Goal: Information Seeking & Learning: Learn about a topic

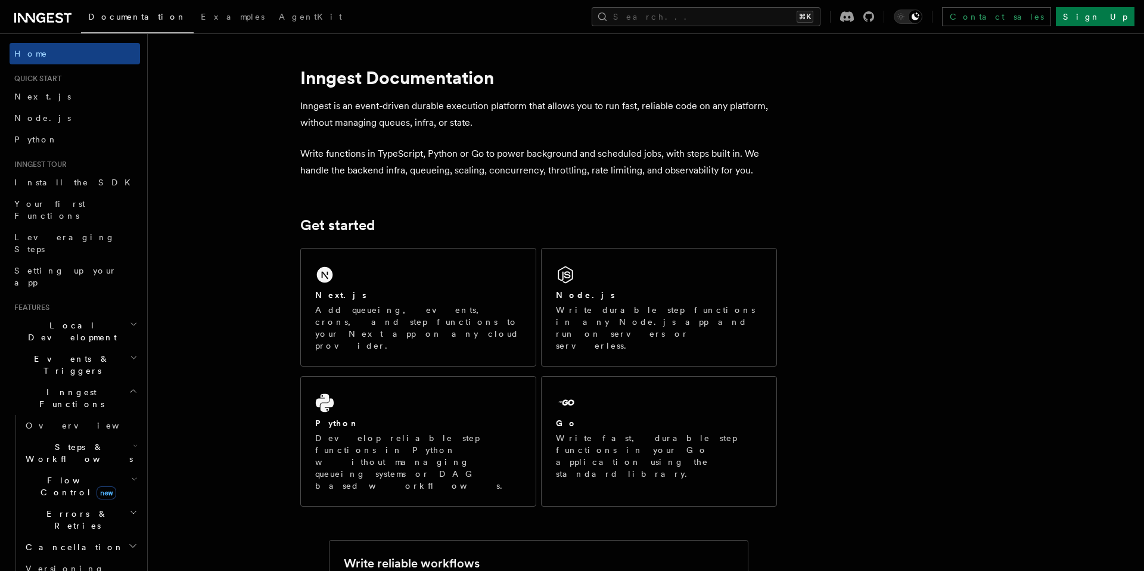
click at [78, 441] on span "Steps & Workflows" at bounding box center [77, 453] width 112 height 24
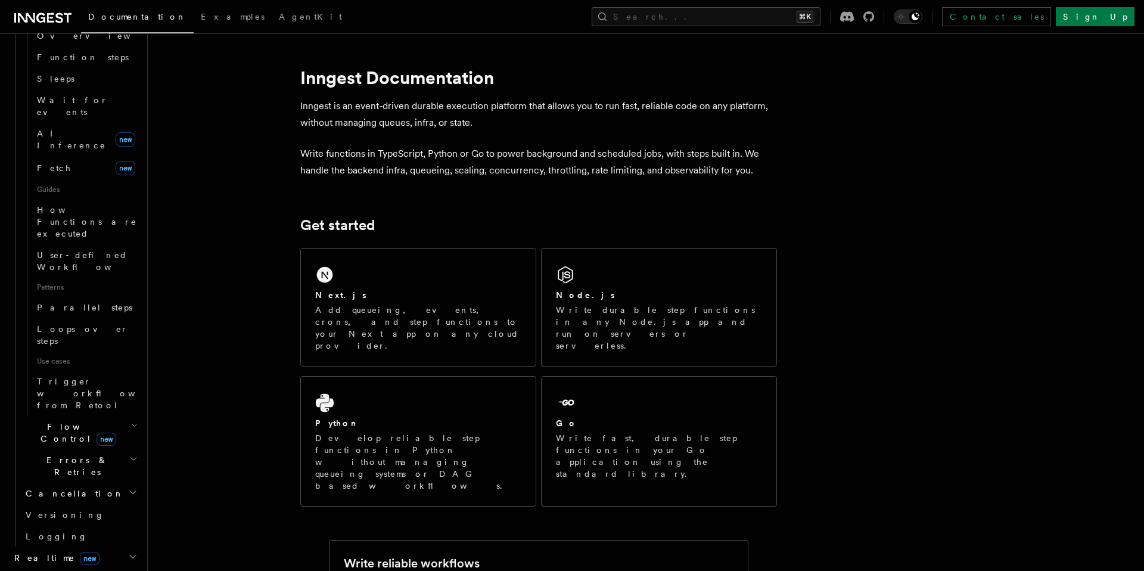
scroll to position [447, 0]
click at [129, 413] on h2 "Flow Control new" at bounding box center [80, 429] width 119 height 33
click at [96, 468] on link "[PERSON_NAME] new" at bounding box center [86, 480] width 108 height 24
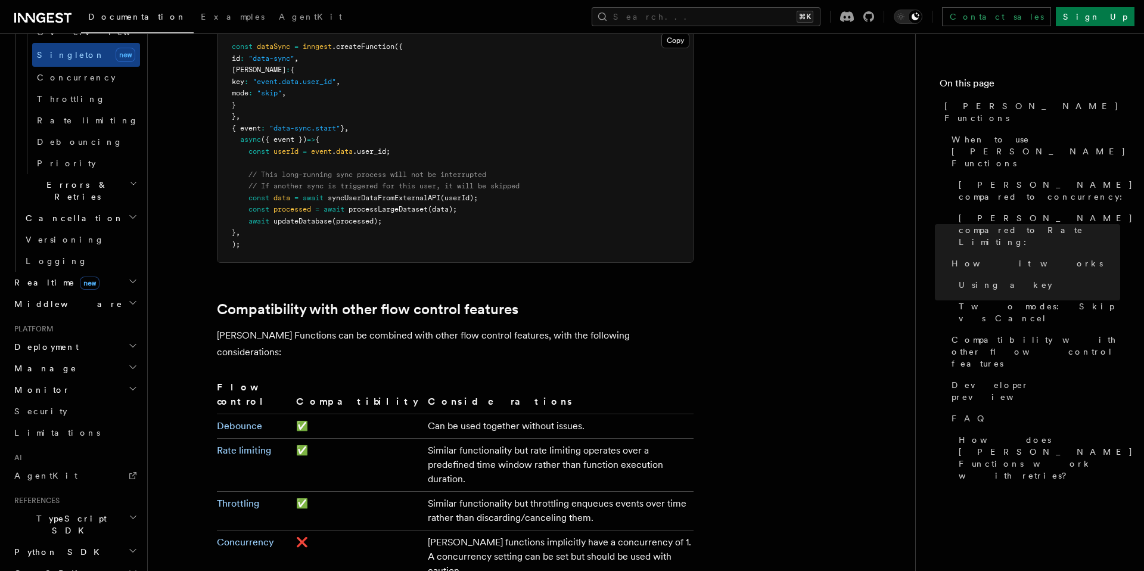
scroll to position [483, 0]
click at [242, 492] on td "Throttling" at bounding box center [254, 511] width 74 height 39
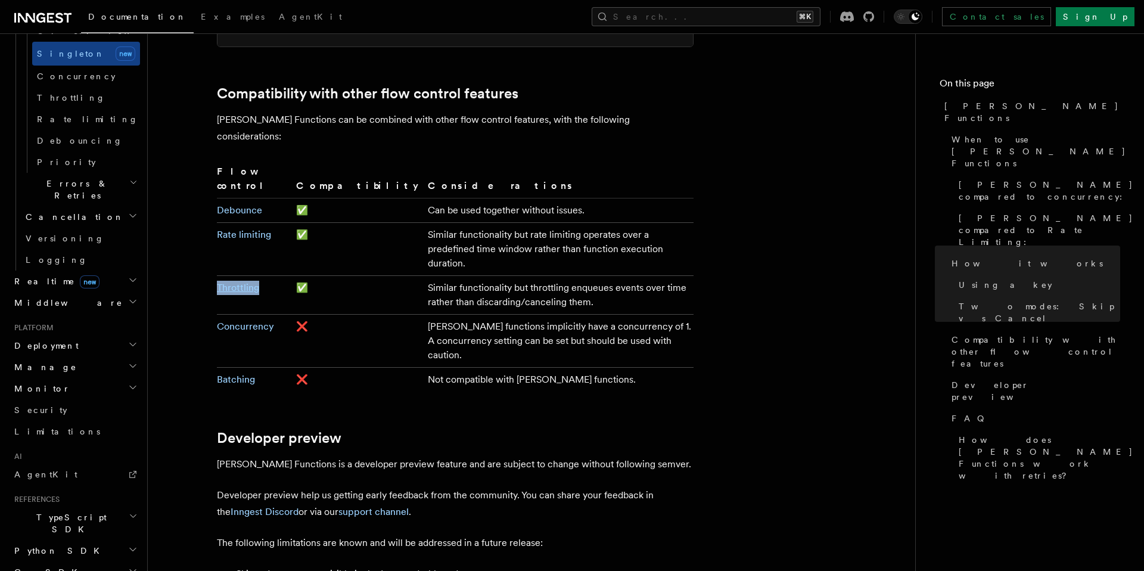
scroll to position [2020, 0]
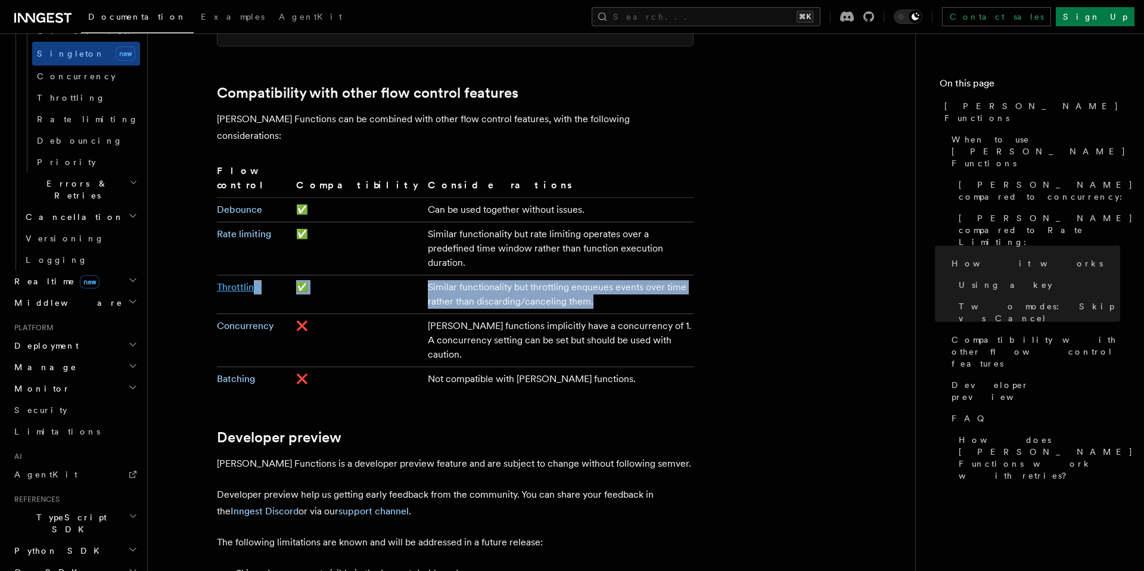
drag, startPoint x: 514, startPoint y: 214, endPoint x: 250, endPoint y: 196, distance: 263.9
click at [251, 275] on tr "Throttling ✅ Similar functionality but throttling enqueues events over time rat…" at bounding box center [455, 294] width 477 height 39
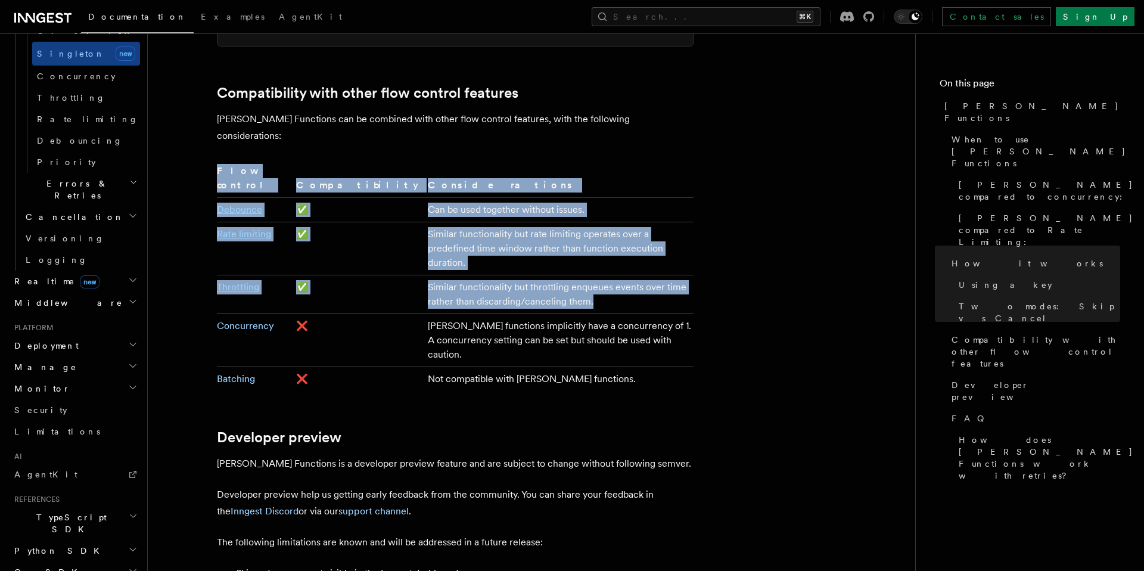
drag, startPoint x: 206, startPoint y: 197, endPoint x: 468, endPoint y: 208, distance: 263.0
click at [468, 275] on td "Similar functionality but throttling enqueues events over time rather than disc…" at bounding box center [558, 294] width 270 height 39
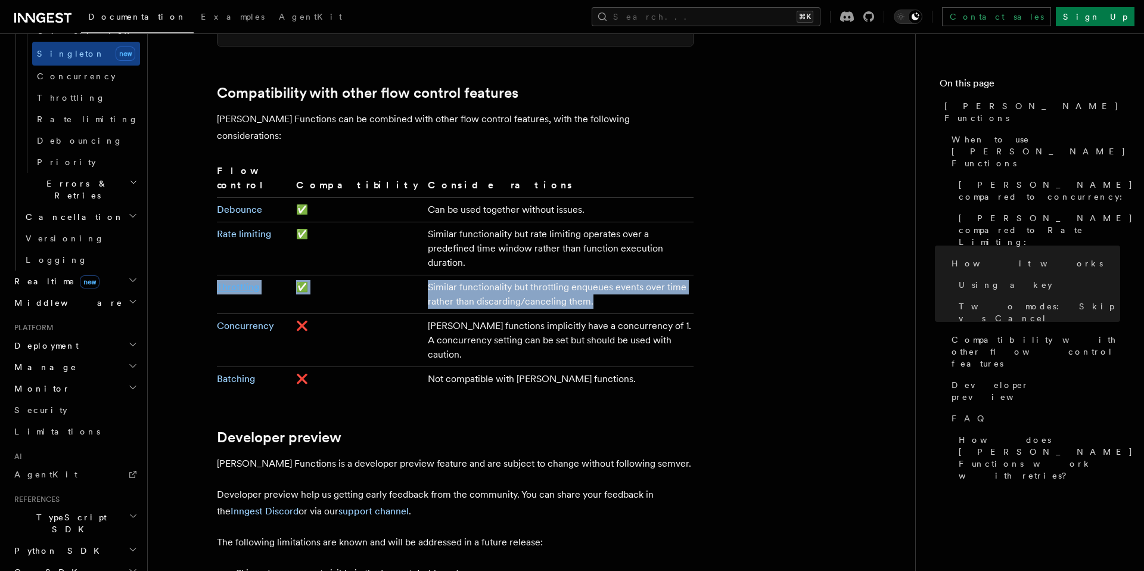
drag, startPoint x: 468, startPoint y: 208, endPoint x: 217, endPoint y: 200, distance: 251.0
click at [217, 275] on tr "Throttling ✅ Similar functionality but throttling enqueues events over time rat…" at bounding box center [455, 294] width 477 height 39
copy tr "Throttling ✅ Similar functionality but throttling enqueues events over time rat…"
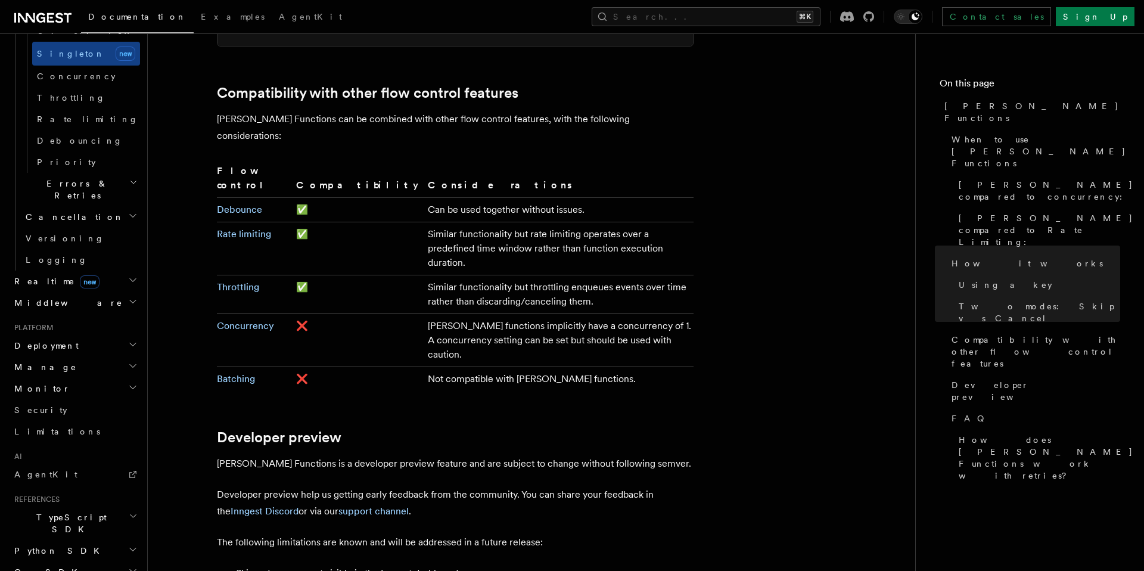
click at [446, 314] on td "[PERSON_NAME] functions implicitly have a concurrency of 1. A concurrency setti…" at bounding box center [558, 340] width 270 height 53
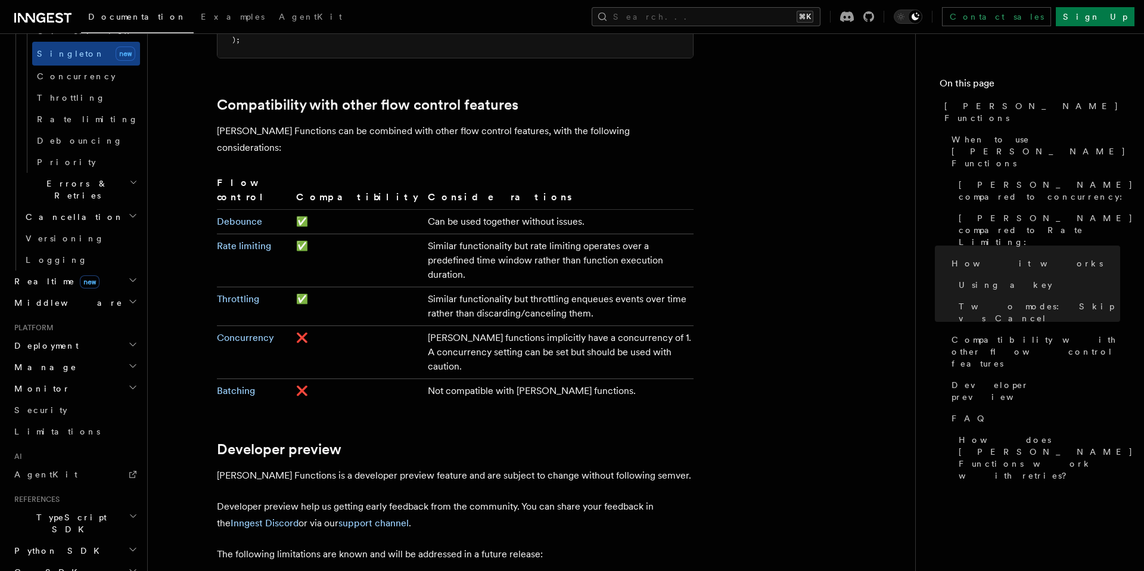
scroll to position [2008, 0]
click at [230, 332] on link "Concurrency" at bounding box center [245, 337] width 57 height 11
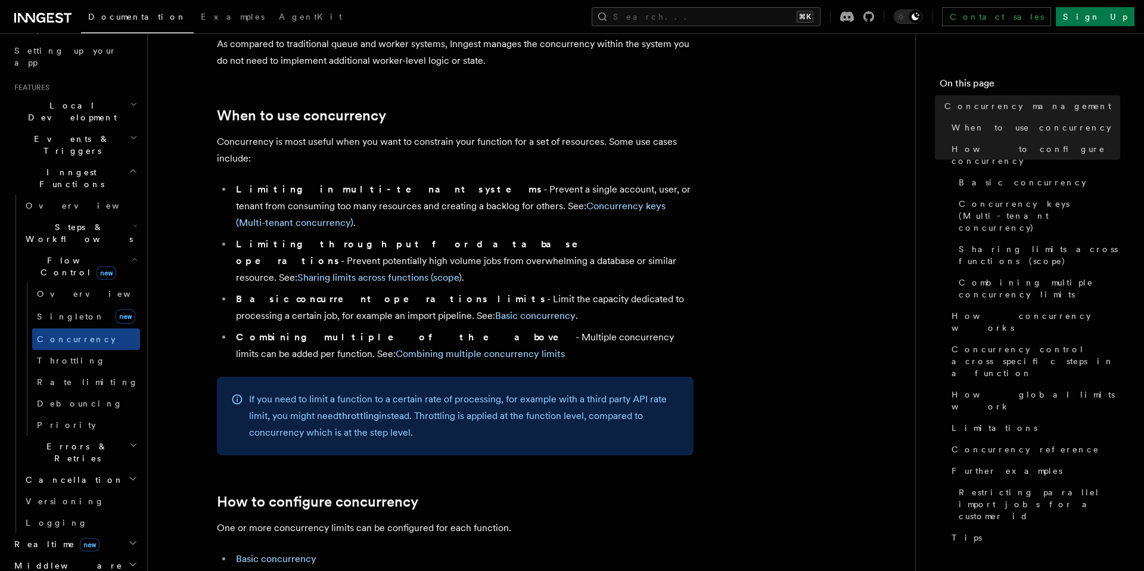
scroll to position [206, 0]
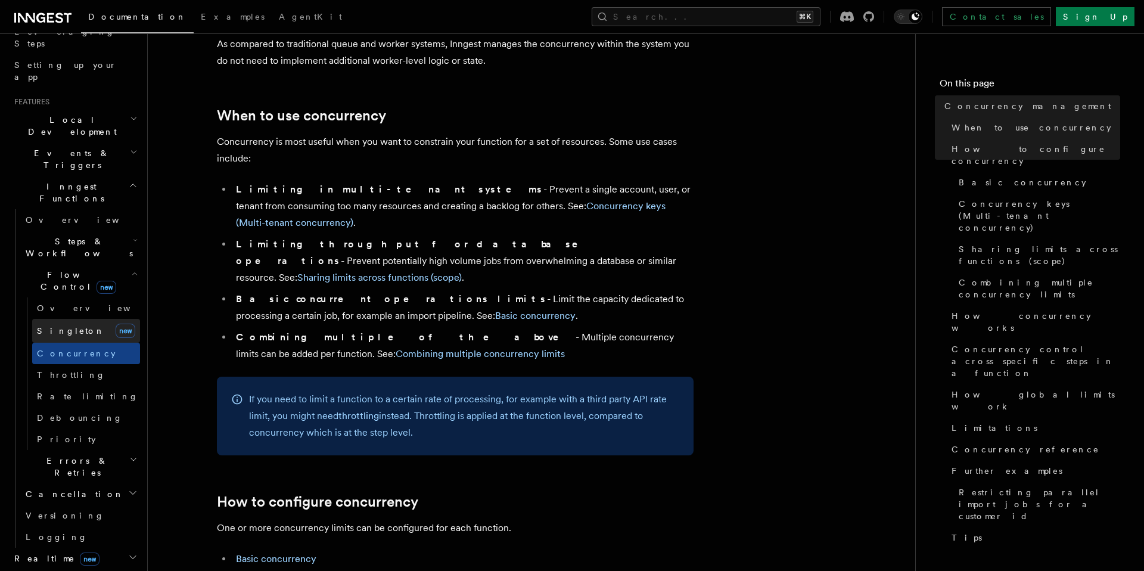
click at [92, 319] on link "[PERSON_NAME] new" at bounding box center [86, 331] width 108 height 24
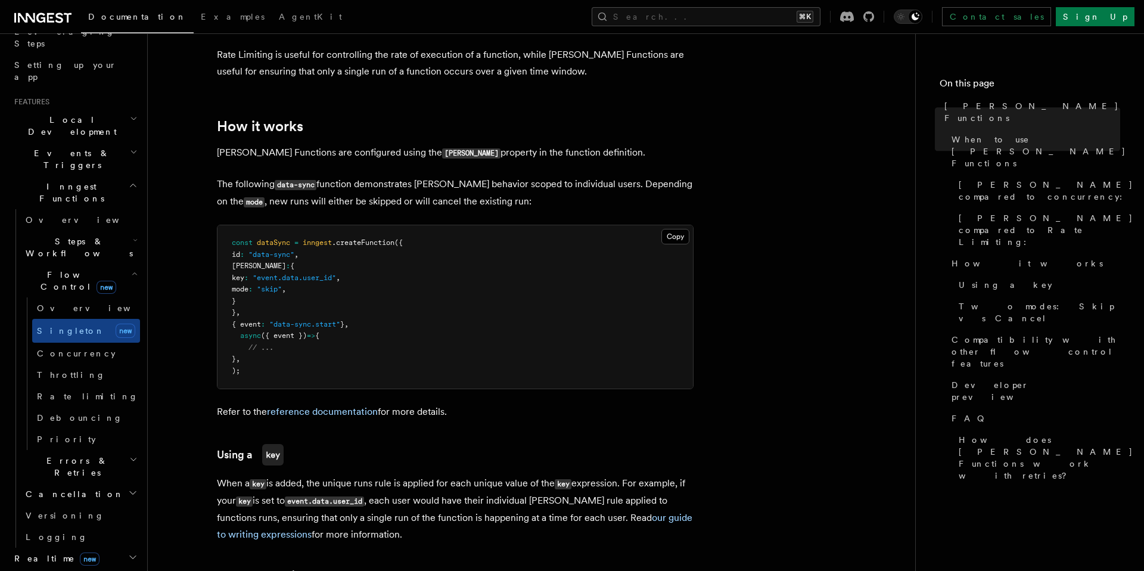
scroll to position [924, 0]
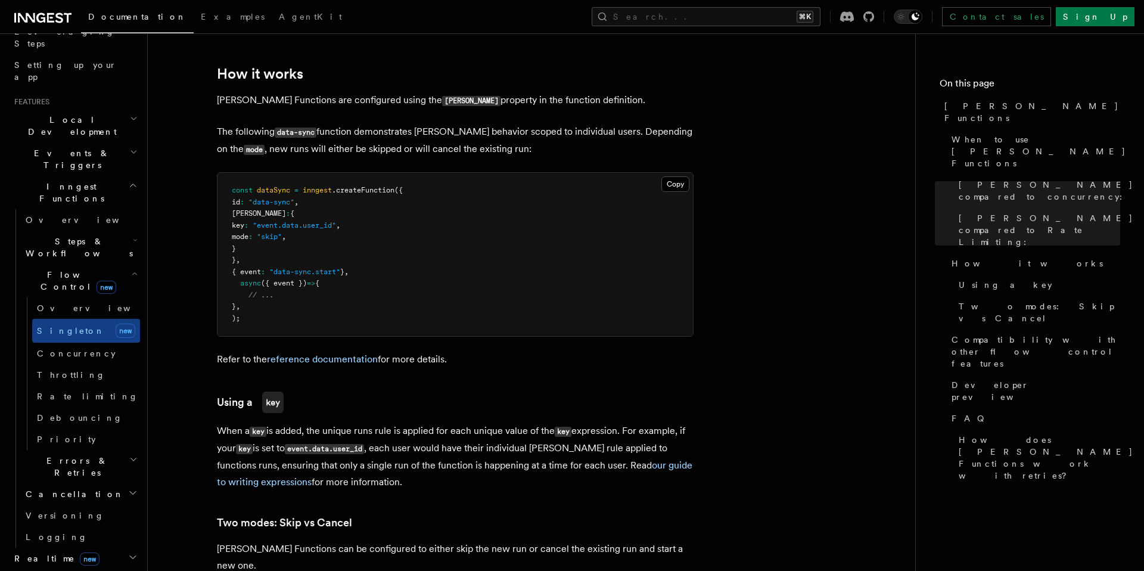
drag, startPoint x: 270, startPoint y: 230, endPoint x: 239, endPoint y: 201, distance: 43.0
click at [239, 201] on pre "const dataSync = inngest .createFunction ({ id : "data-sync" , [PERSON_NAME] : …" at bounding box center [454, 254] width 475 height 163
copy code "[PERSON_NAME] : { key : "event.data.user_id" , mode : "skip" , }"
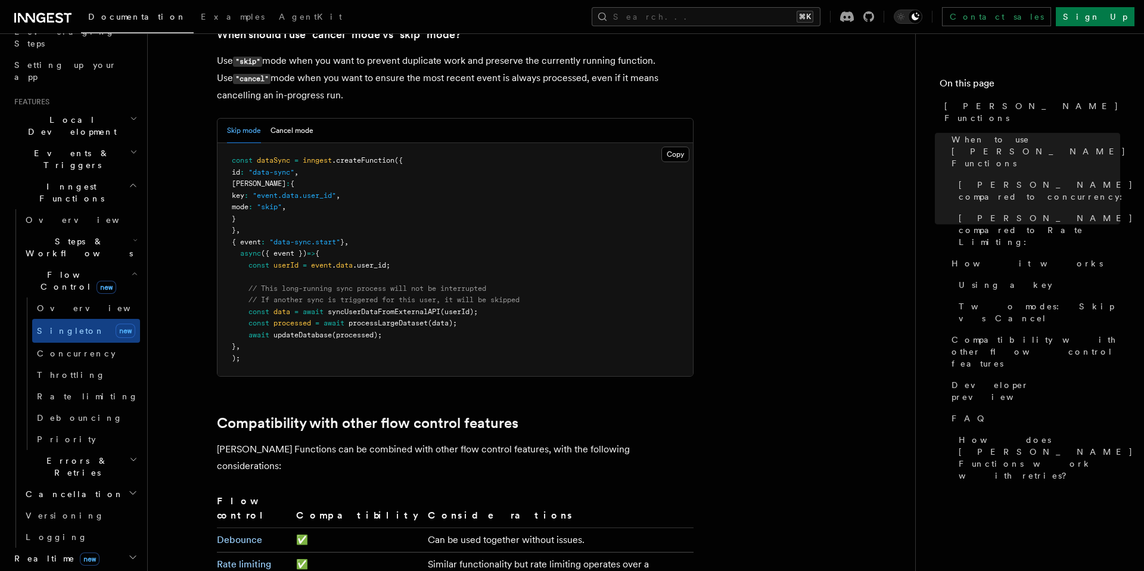
scroll to position [2321, 0]
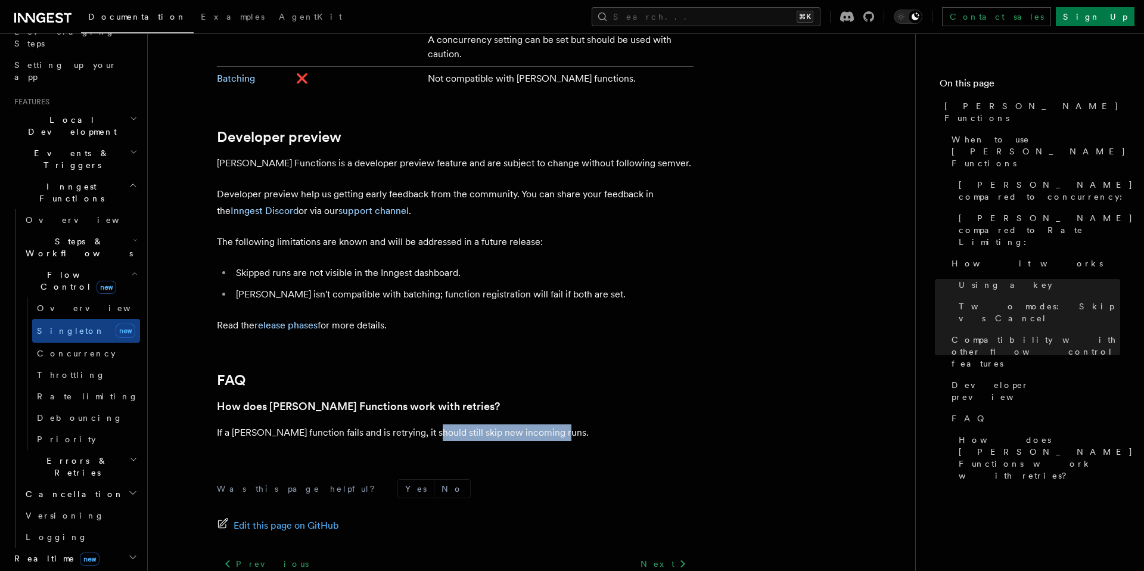
drag, startPoint x: 565, startPoint y: 325, endPoint x: 427, endPoint y: 326, distance: 138.2
click at [427, 424] on p "If a [PERSON_NAME] function fails and is retrying, it should still skip new inc…" at bounding box center [455, 432] width 477 height 17
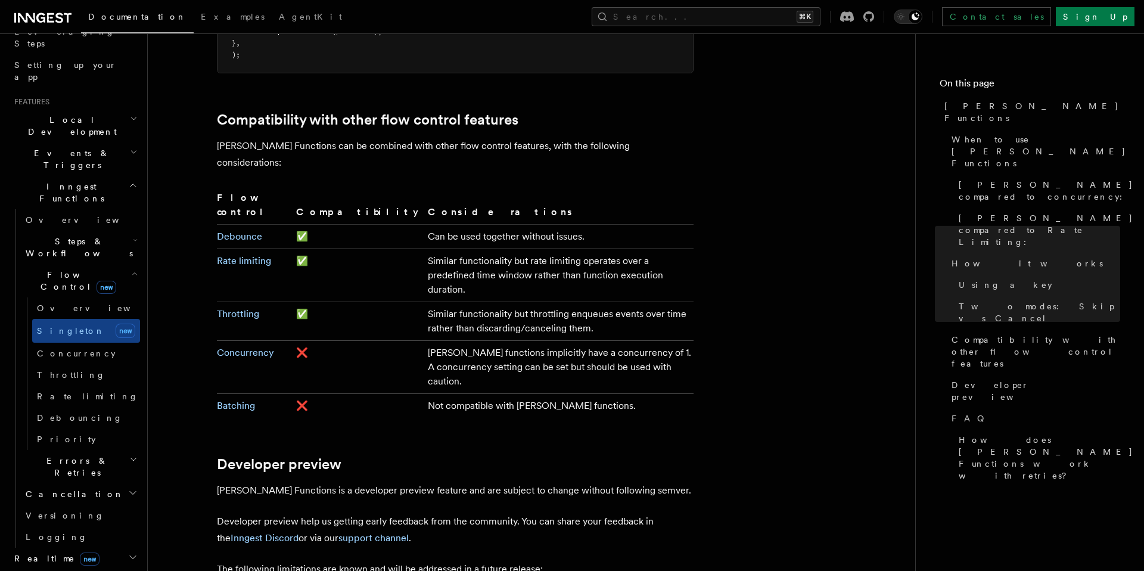
scroll to position [1995, 0]
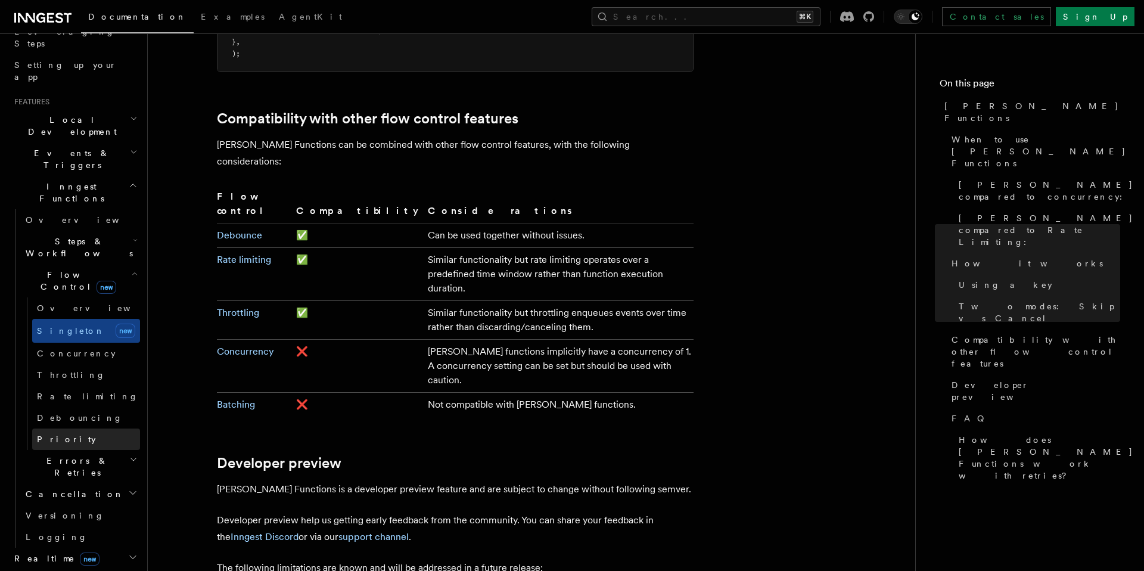
click at [77, 428] on link "Priority" at bounding box center [86, 438] width 108 height 21
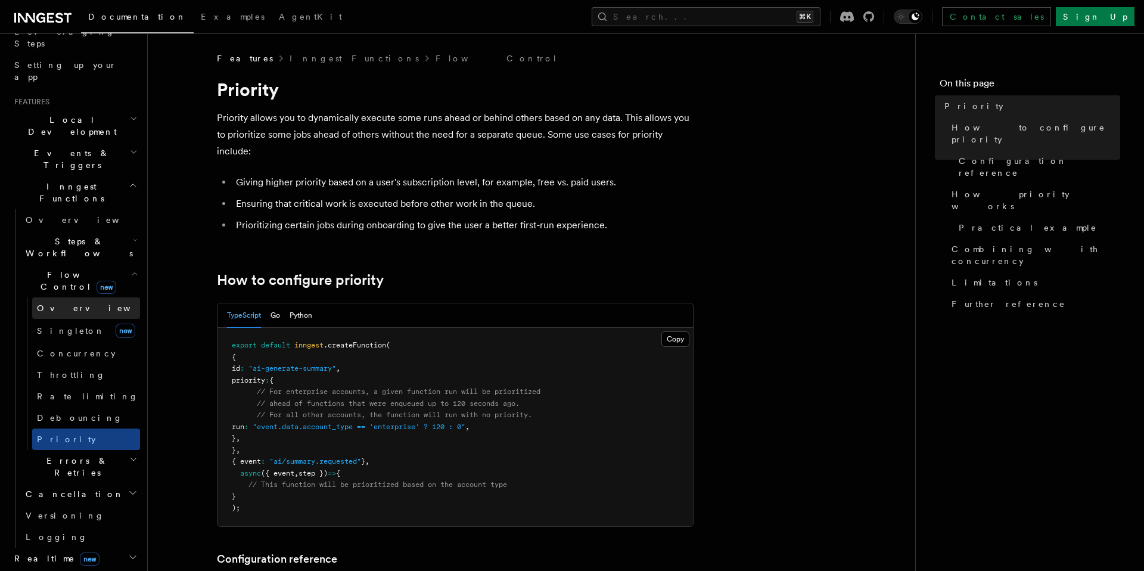
click at [104, 297] on link "Overview" at bounding box center [86, 307] width 108 height 21
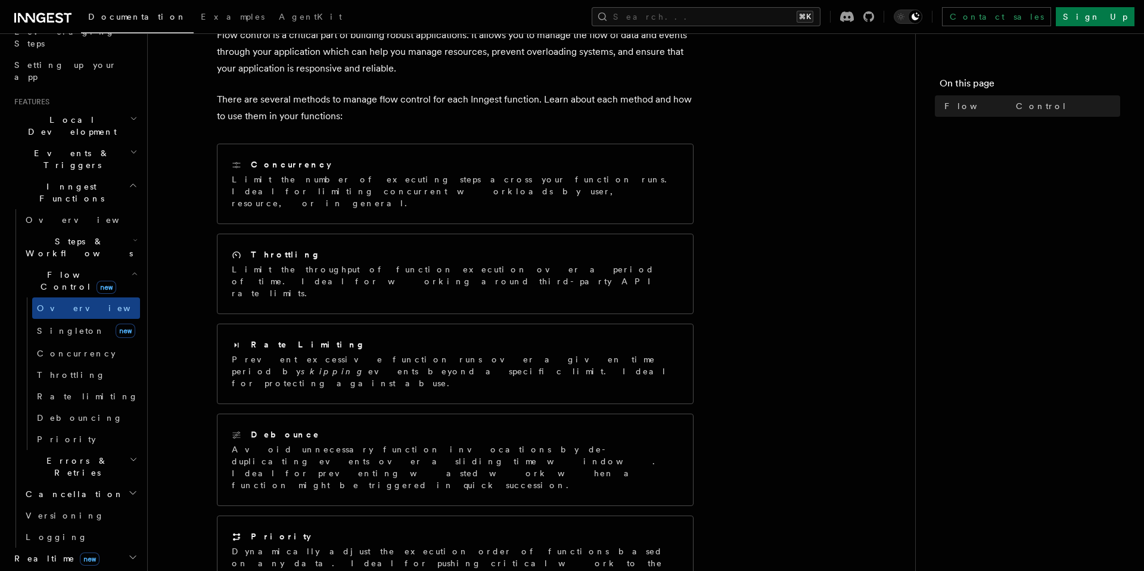
scroll to position [82, 0]
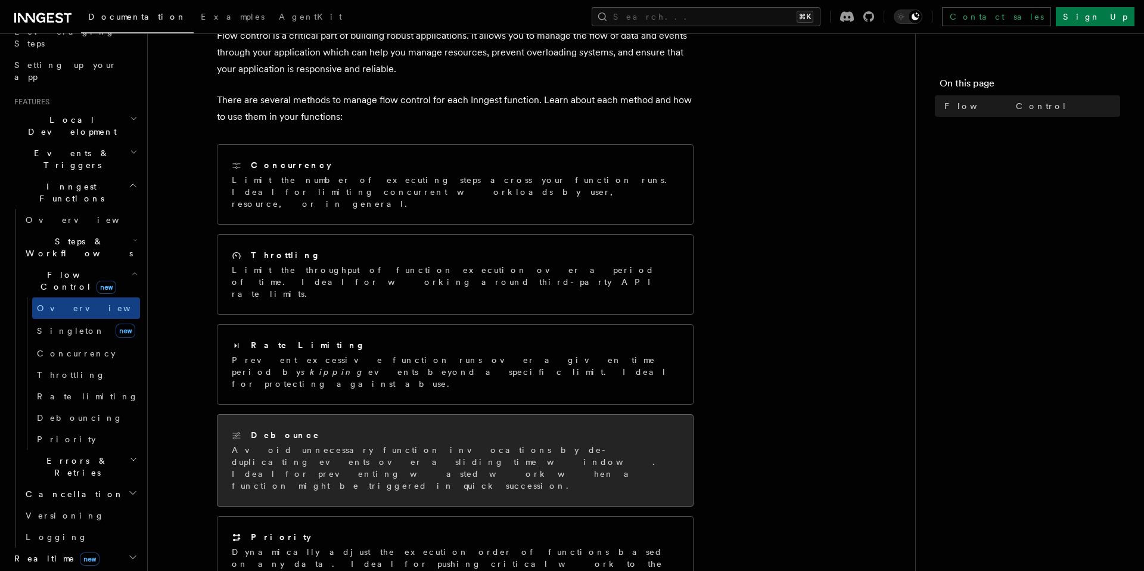
click at [254, 444] on p "Avoid unnecessary function invocations by de-duplicating events over a sliding …" at bounding box center [455, 468] width 447 height 48
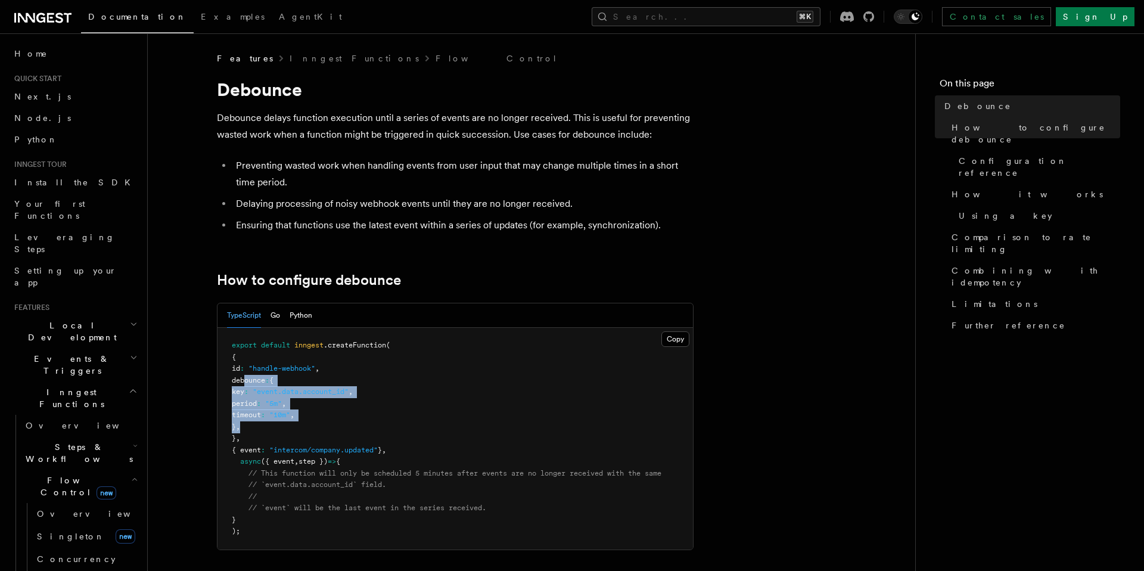
drag, startPoint x: 272, startPoint y: 425, endPoint x: 244, endPoint y: 382, distance: 52.1
click at [244, 382] on pre "export default inngest .createFunction ( { id : "handle-webhook" , debounce : {…" at bounding box center [454, 439] width 475 height 222
copy code "debounce : { key : "event.data.account_id" , period : "5m" , timeout : "10m" , …"
click at [316, 54] on link "Inngest Functions" at bounding box center [354, 58] width 129 height 12
